Goal: Information Seeking & Learning: Learn about a topic

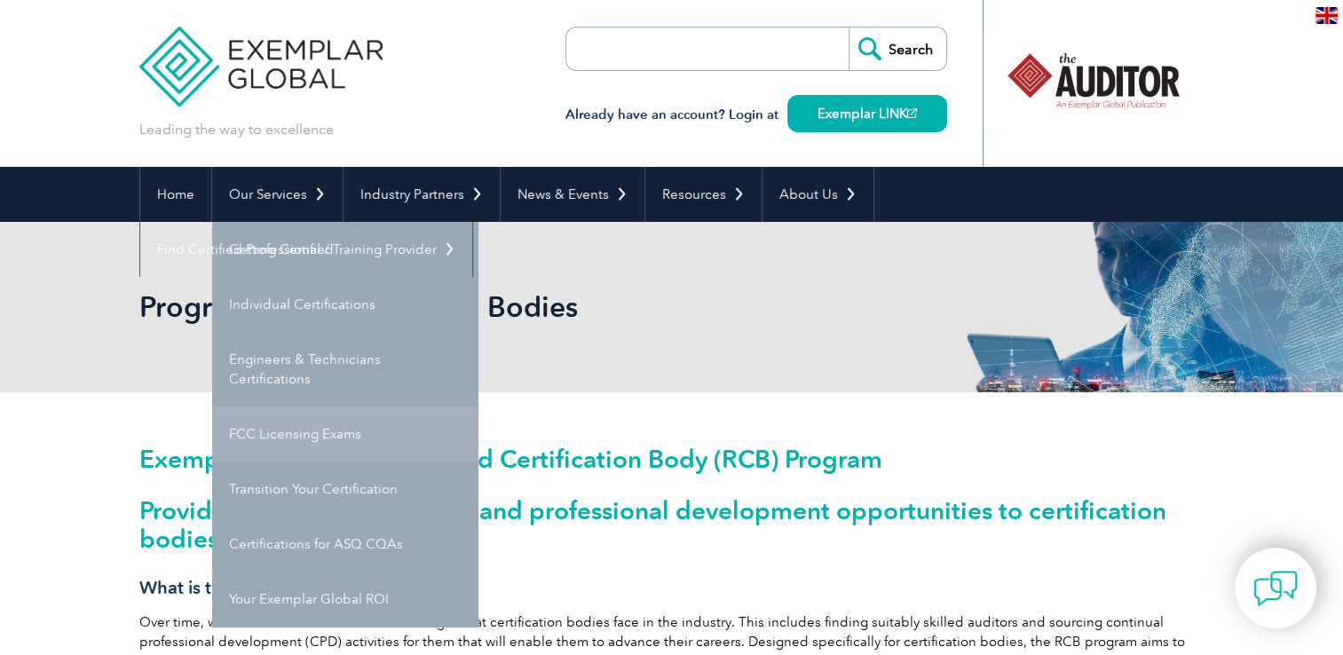
click at [319, 437] on link "FCC Licensing Exams" at bounding box center [345, 434] width 266 height 55
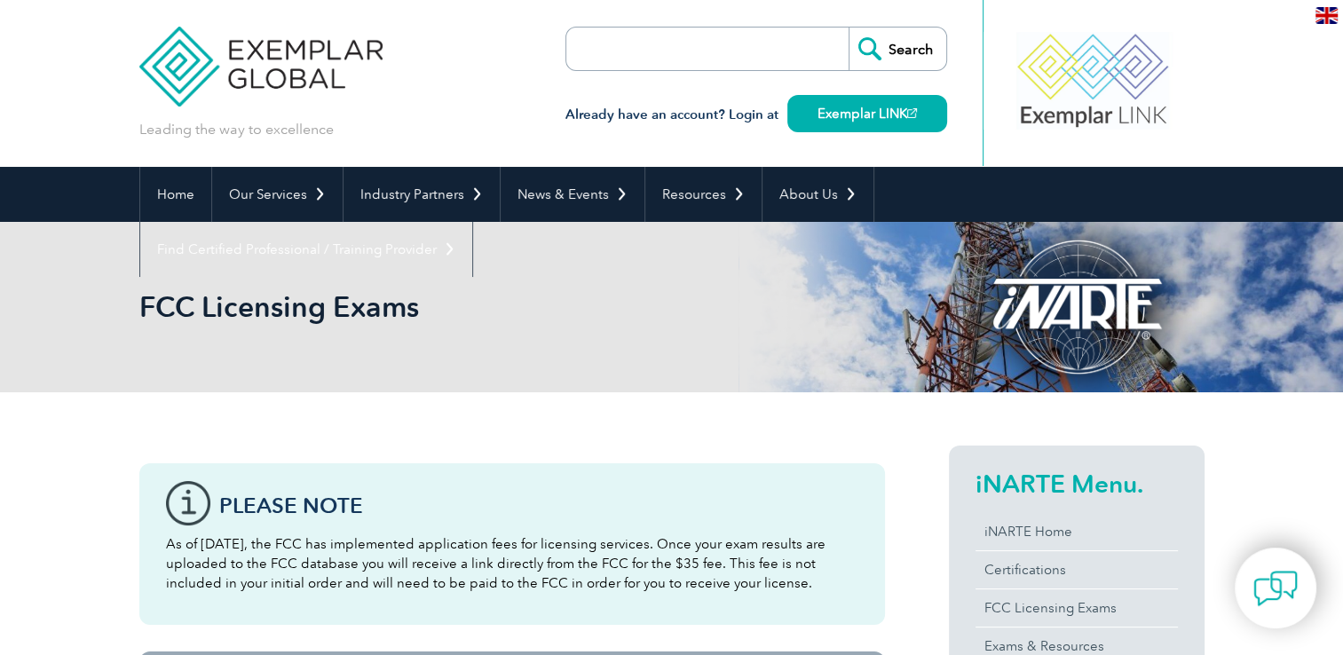
click at [1074, 121] on div at bounding box center [1093, 81] width 177 height 98
